Goal: Task Accomplishment & Management: Manage account settings

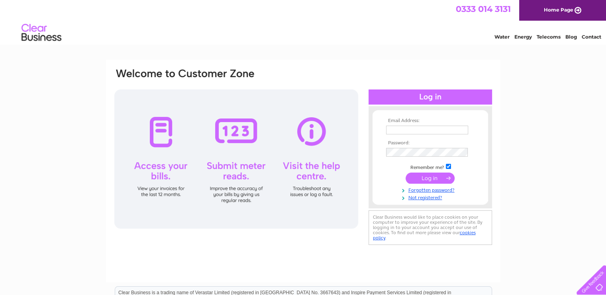
type input "calum@weekendrevolution.co.uk"
click at [433, 176] on input "submit" at bounding box center [429, 178] width 49 height 11
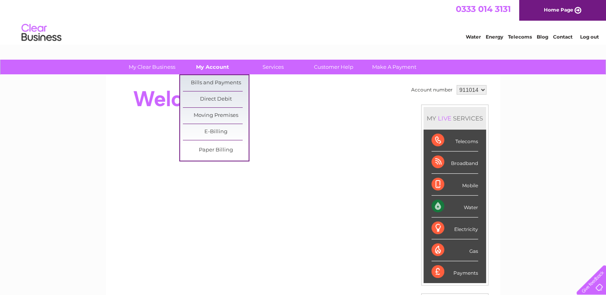
click at [229, 66] on link "My Account" at bounding box center [213, 67] width 66 height 15
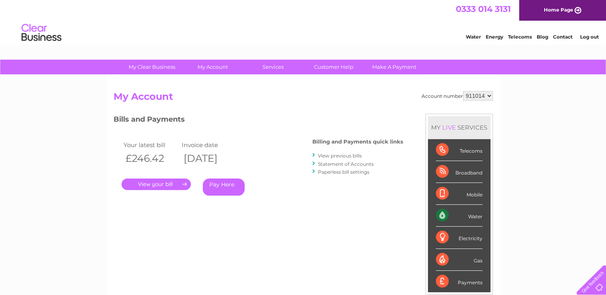
click at [351, 156] on link "View previous bills" at bounding box center [340, 156] width 44 height 6
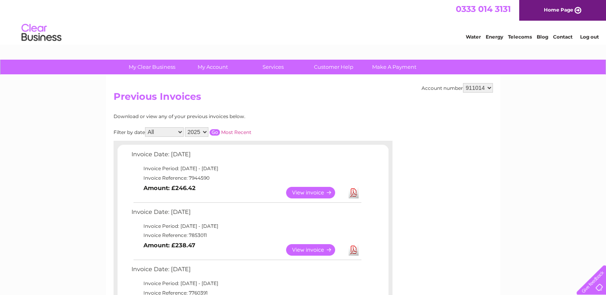
click at [322, 252] on link "View" at bounding box center [315, 250] width 59 height 12
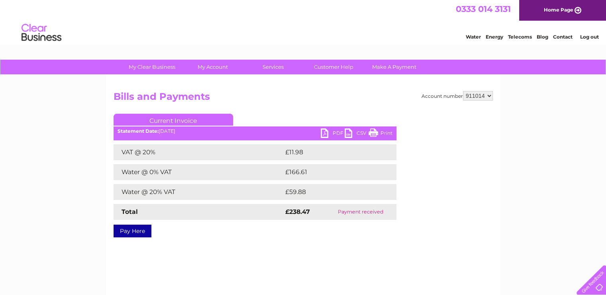
click at [326, 135] on link "PDF" at bounding box center [333, 135] width 24 height 12
